Goal: Check status: Check status

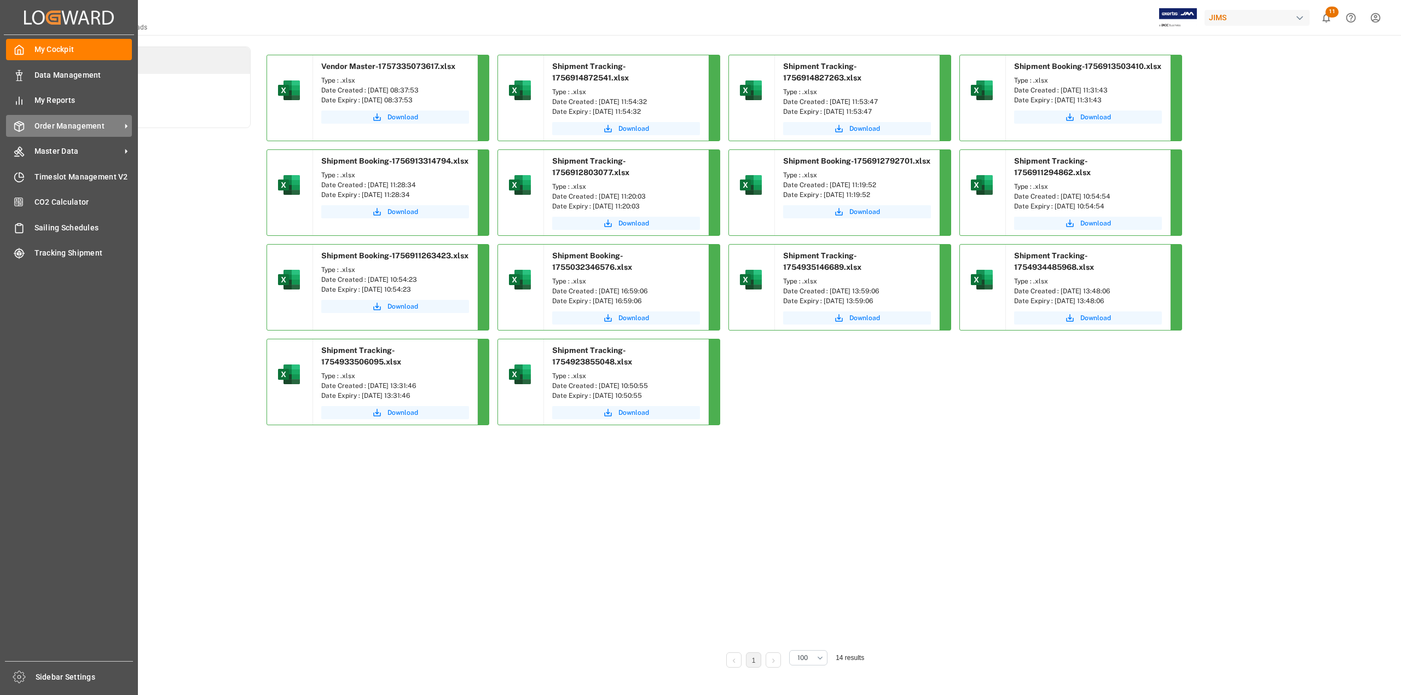
click at [47, 125] on span "Order Management" at bounding box center [77, 125] width 86 height 11
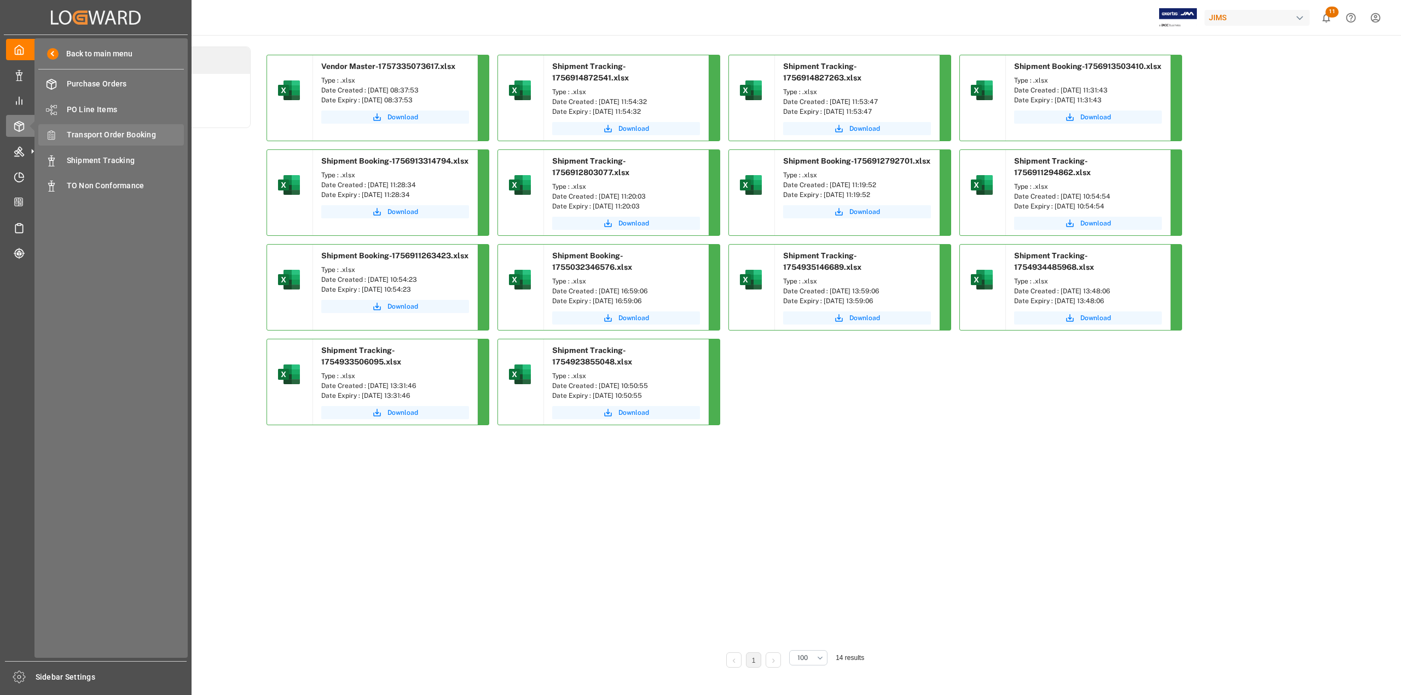
click at [128, 130] on span "Transport Order Booking" at bounding box center [126, 134] width 118 height 11
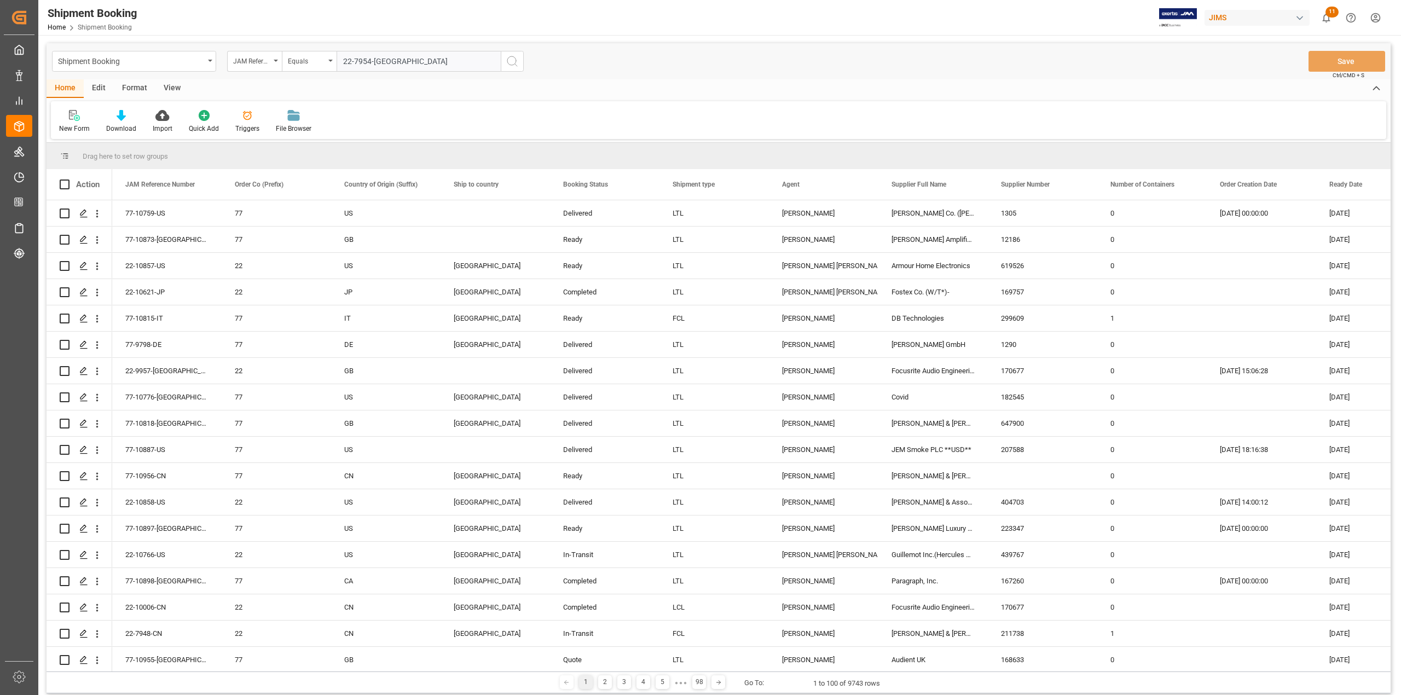
type input "22-7954-[GEOGRAPHIC_DATA]"
click at [512, 59] on icon "search button" at bounding box center [512, 61] width 13 height 13
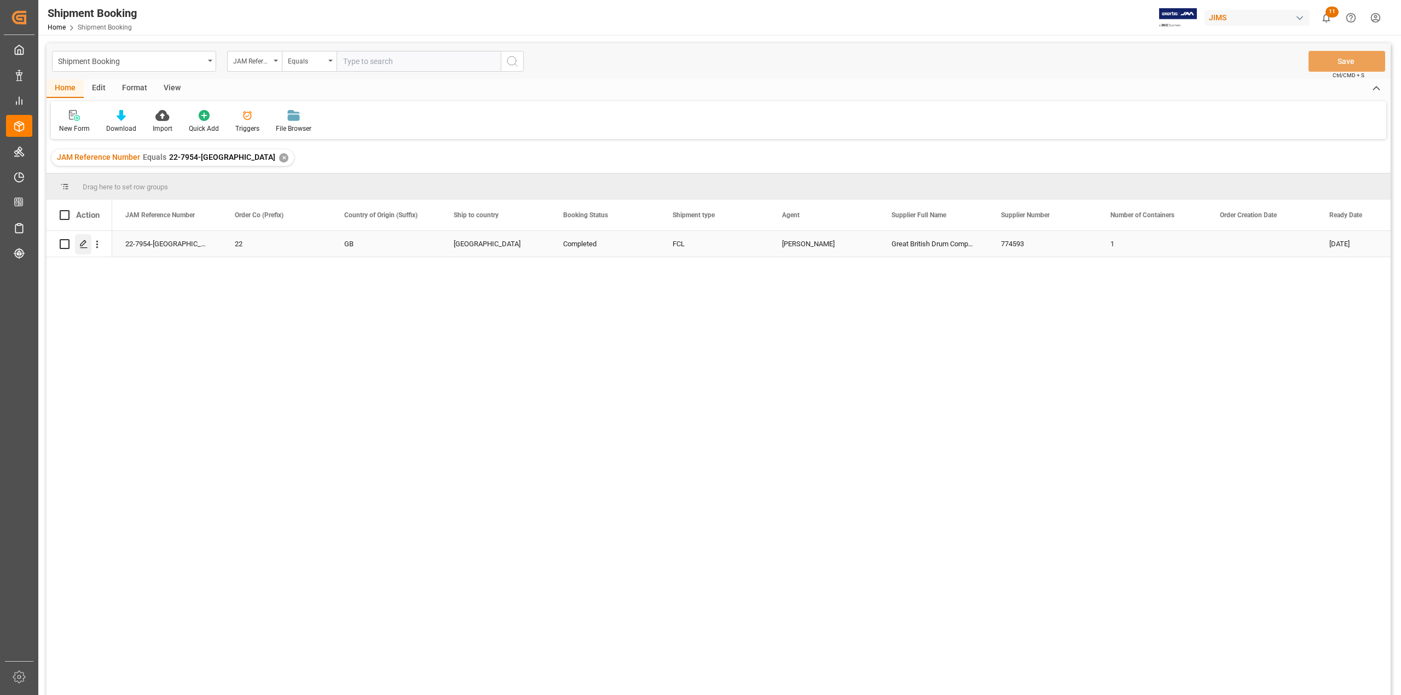
click at [86, 241] on icon "Press SPACE to select this row." at bounding box center [83, 244] width 9 height 9
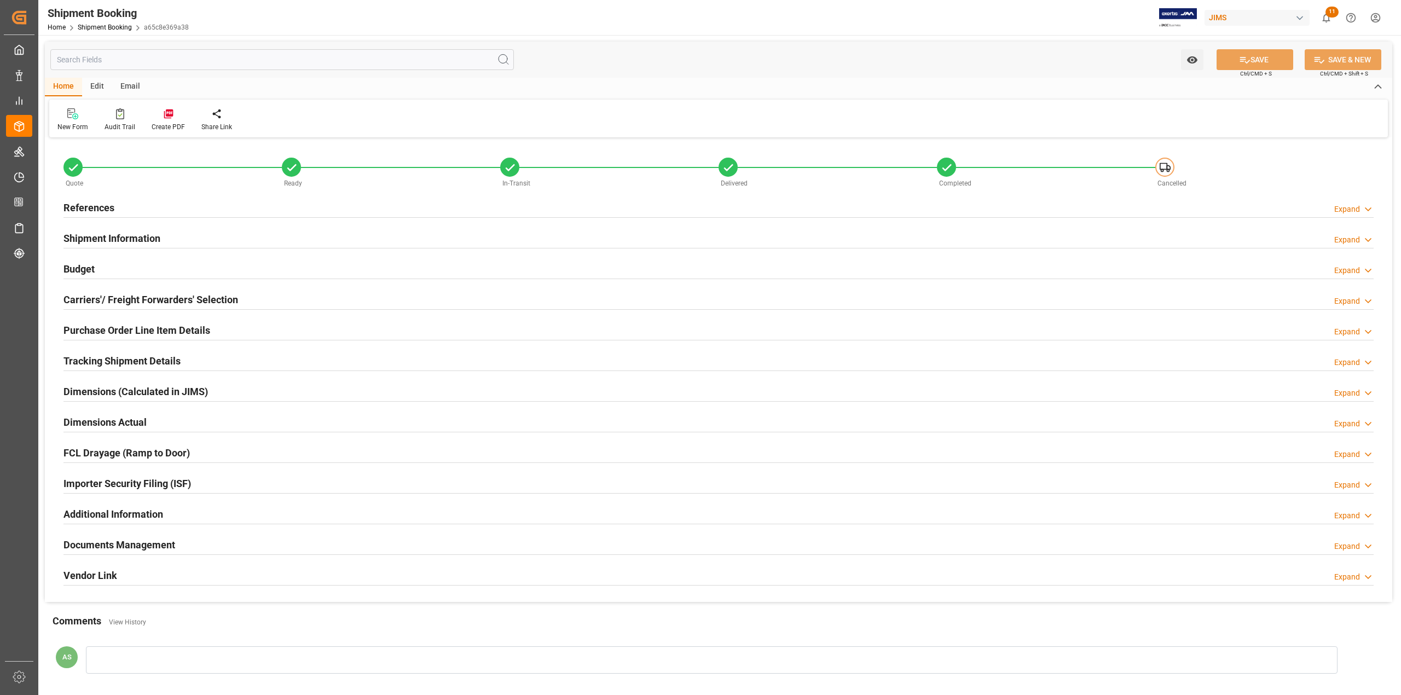
type input "1"
type input "30"
type input "21-03-2025"
click at [112, 237] on h2 "Shipment Information" at bounding box center [112, 238] width 97 height 15
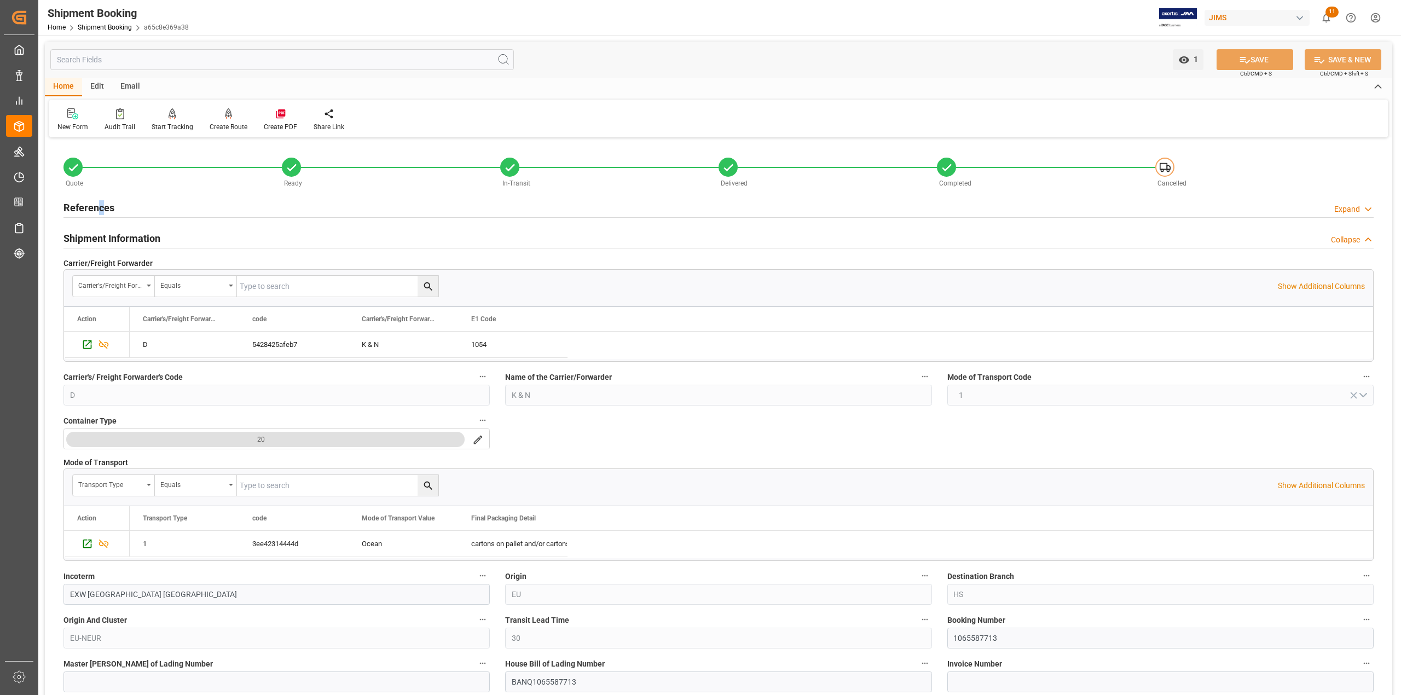
click at [101, 204] on h2 "References" at bounding box center [89, 207] width 51 height 15
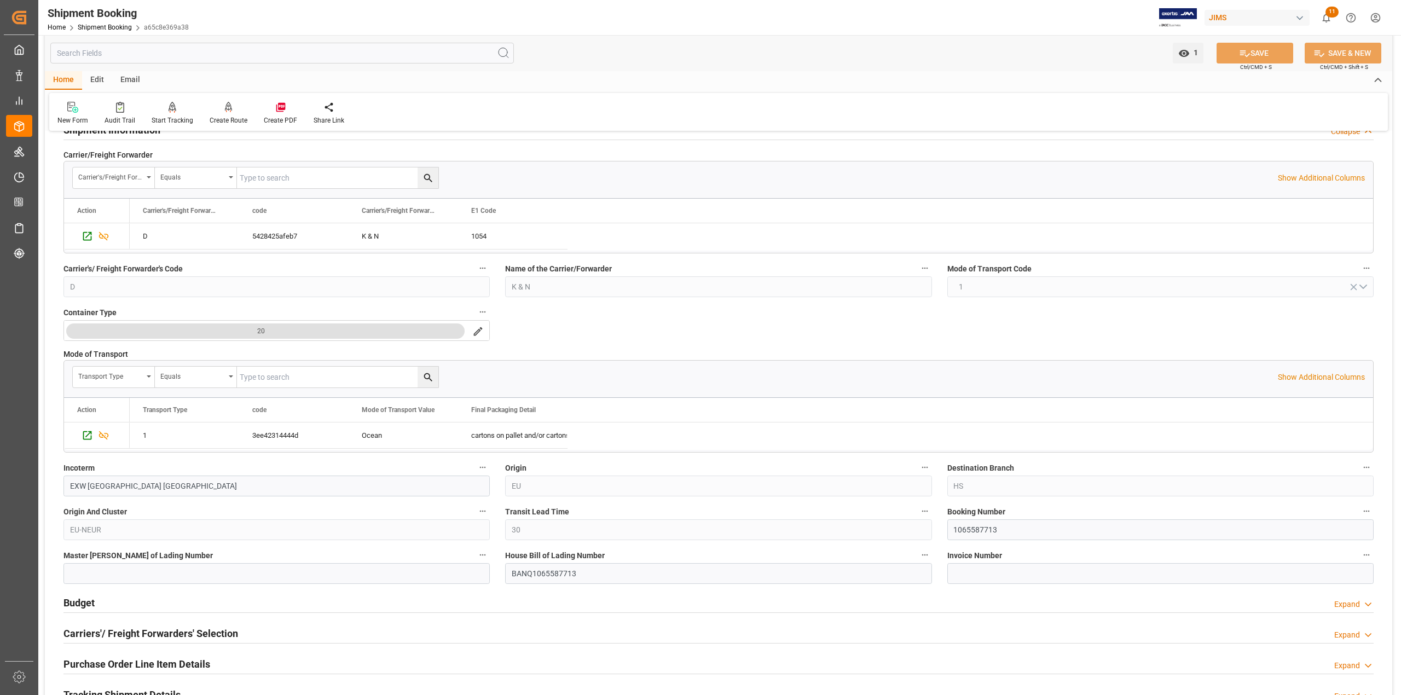
scroll to position [365, 0]
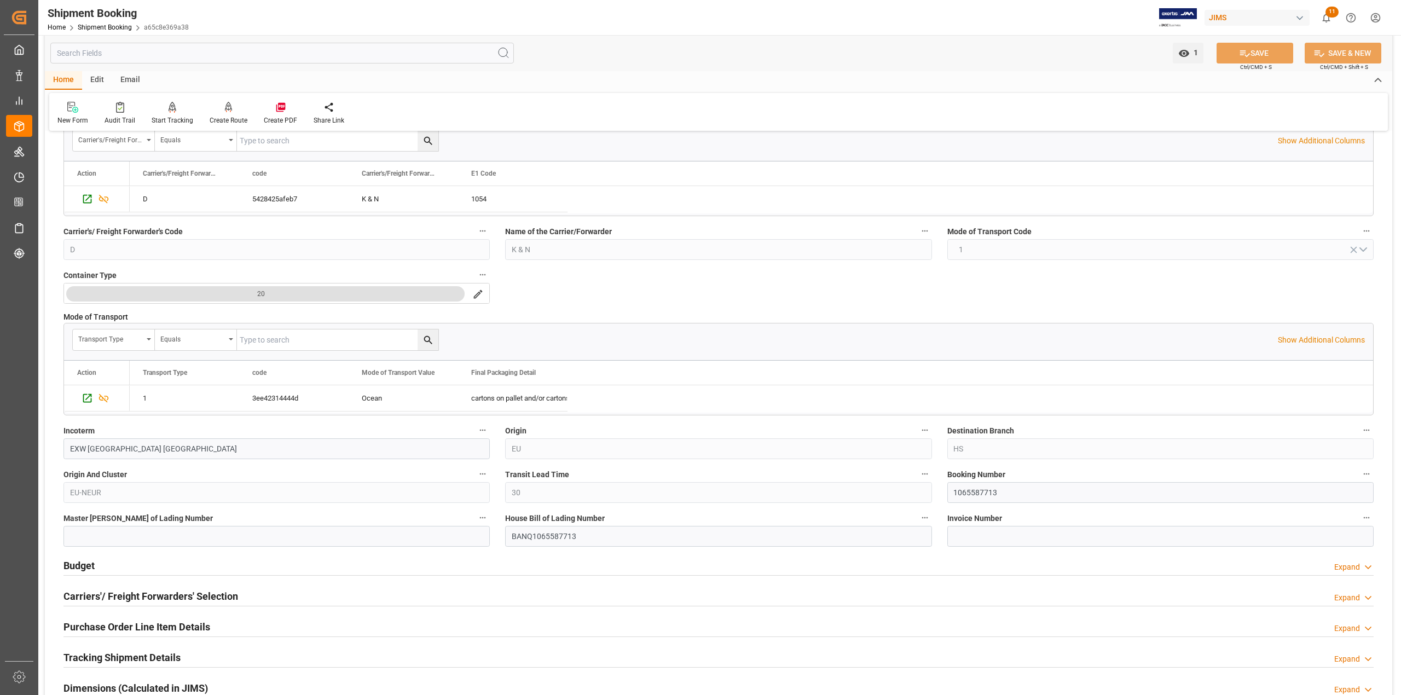
click at [116, 661] on h2 "Tracking Shipment Details" at bounding box center [122, 657] width 117 height 15
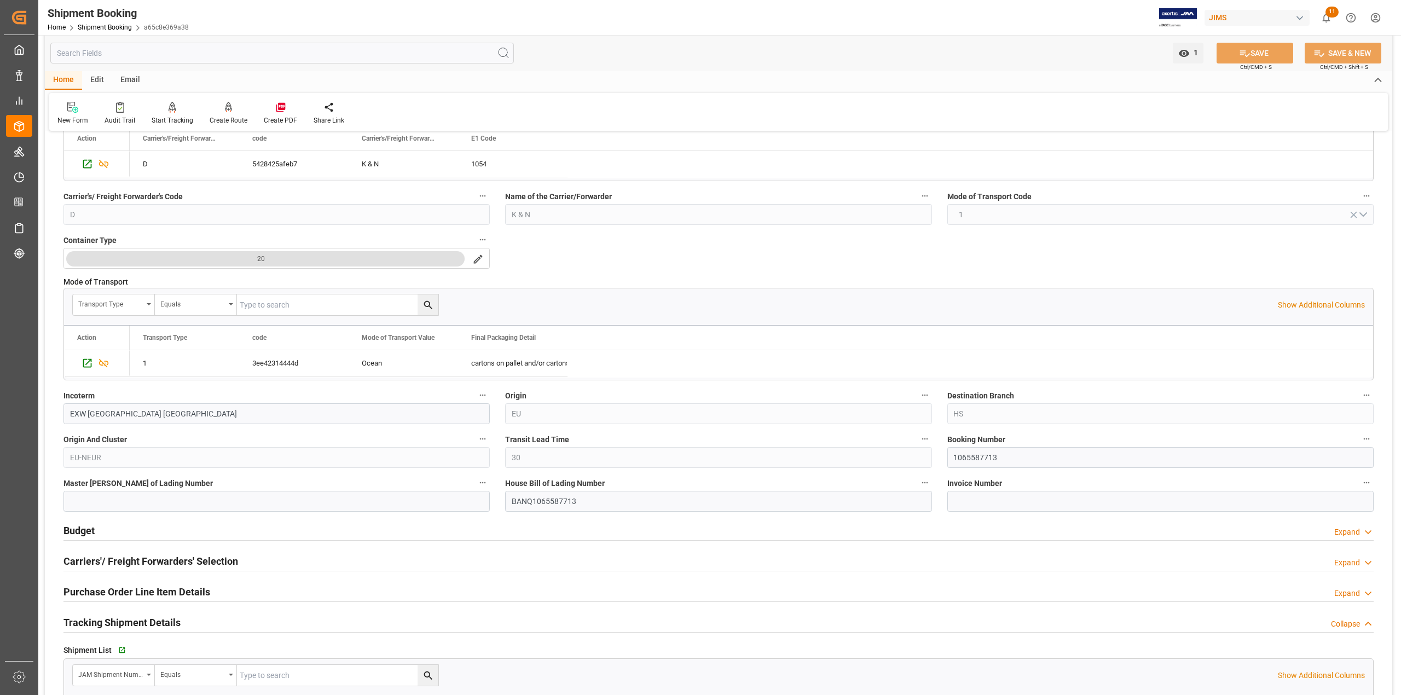
scroll to position [511, 0]
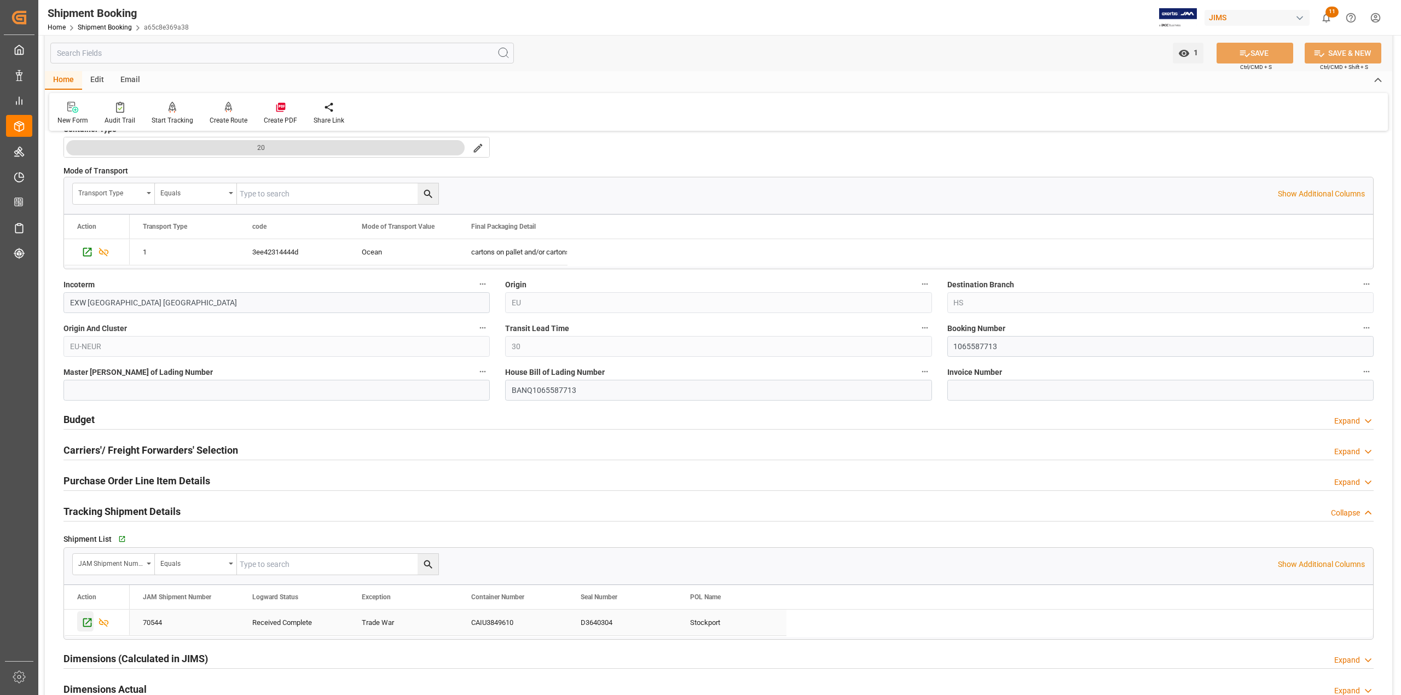
click at [88, 632] on div "Press SPACE to select this row." at bounding box center [85, 622] width 16 height 20
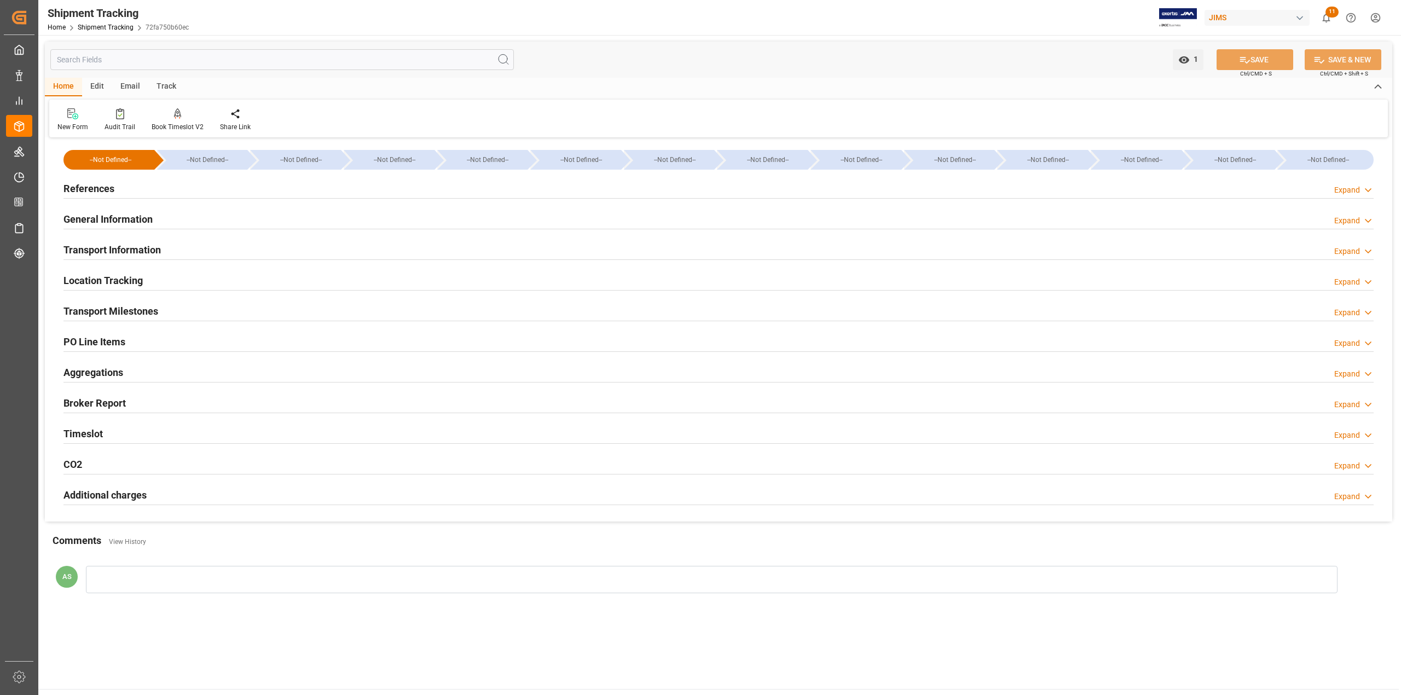
type input "[DATE] 11:59"
type input "[DATE] 00:00"
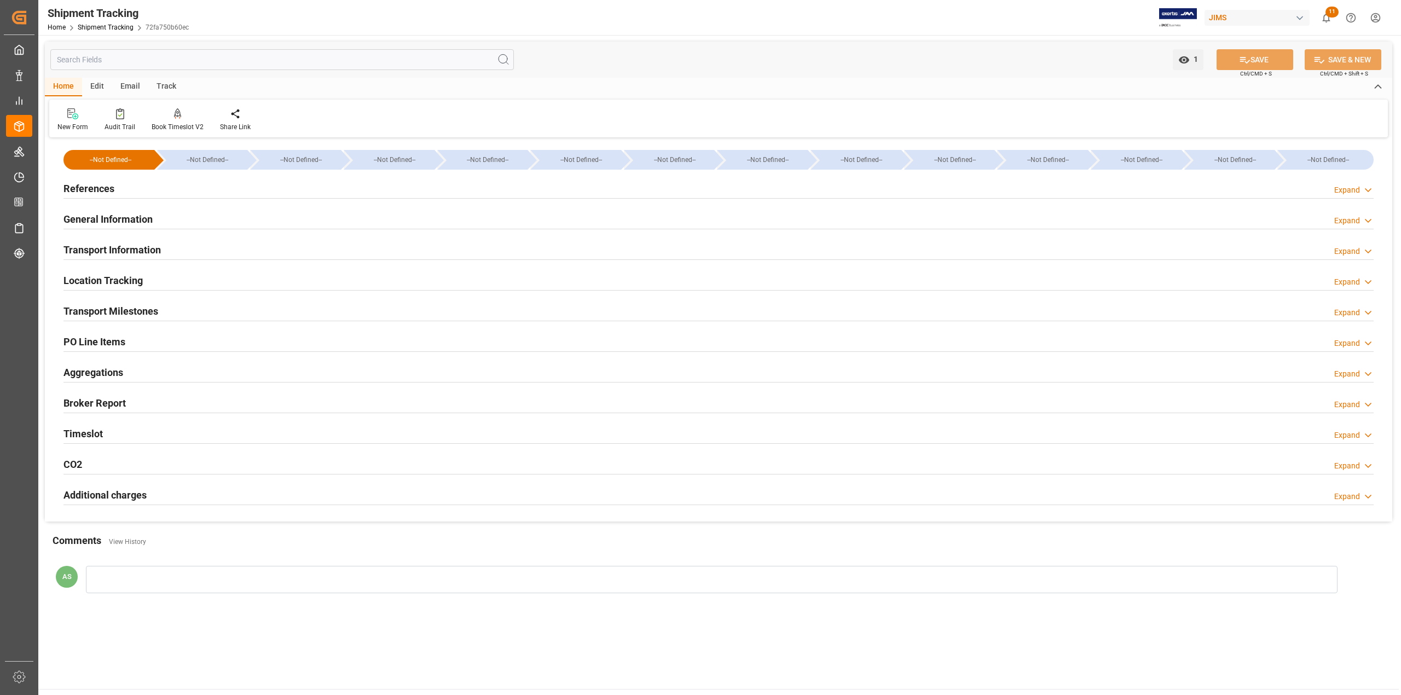
type input "[DATE]"
type input "[DATE] 00:00"
type input "[DATE]"
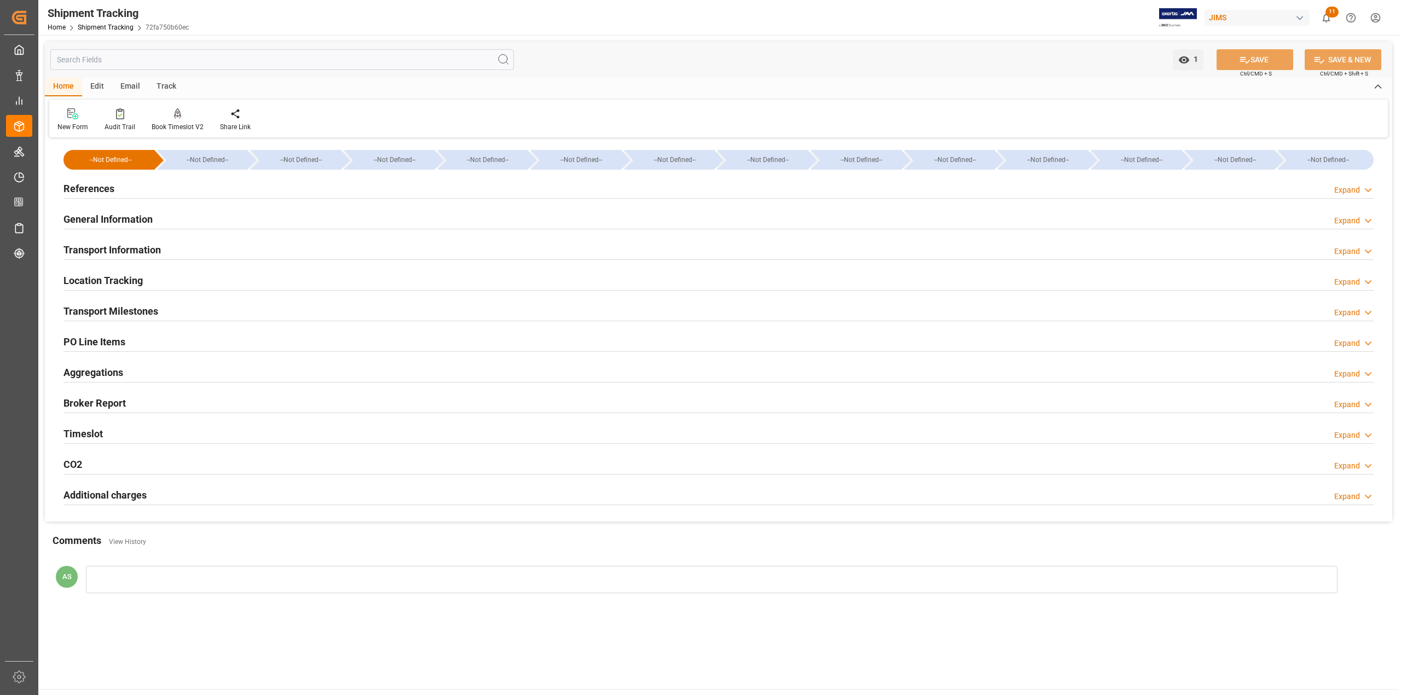
type input "[DATE] 15:00"
type input "[DATE]"
click at [102, 310] on h2 "Transport Milestones" at bounding box center [111, 311] width 95 height 15
